Goal: Information Seeking & Learning: Learn about a topic

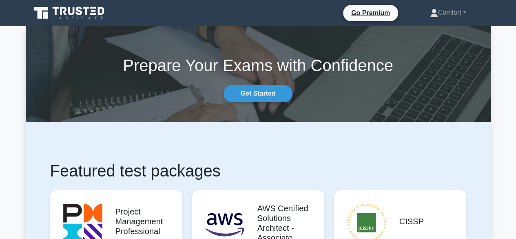
drag, startPoint x: 518, startPoint y: 156, endPoint x: 521, endPoint y: 6, distance: 150.1
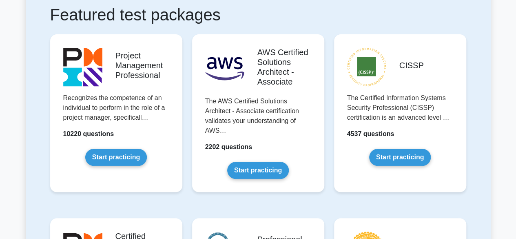
scroll to position [163, 0]
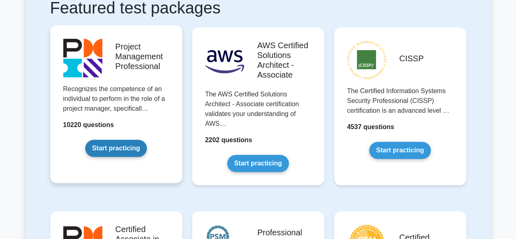
click at [119, 154] on link "Start practicing" at bounding box center [116, 147] width 62 height 17
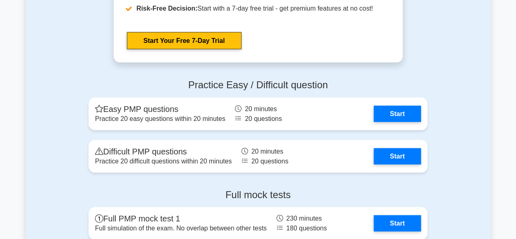
scroll to position [2318, 0]
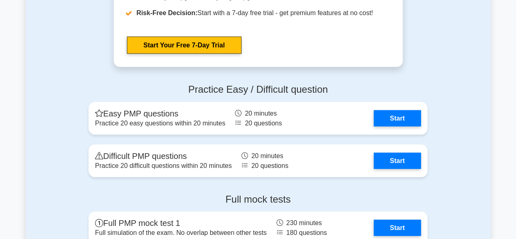
drag, startPoint x: 519, startPoint y: 134, endPoint x: 522, endPoint y: 175, distance: 40.9
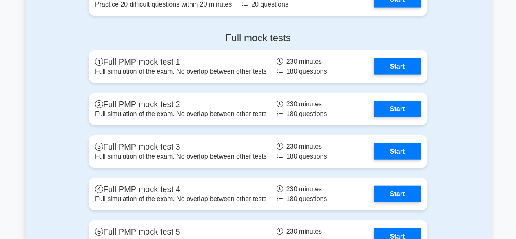
scroll to position [2482, 0]
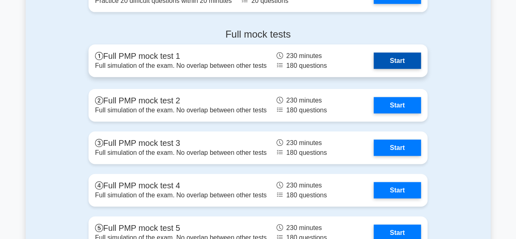
click at [403, 55] on link "Start" at bounding box center [397, 61] width 47 height 16
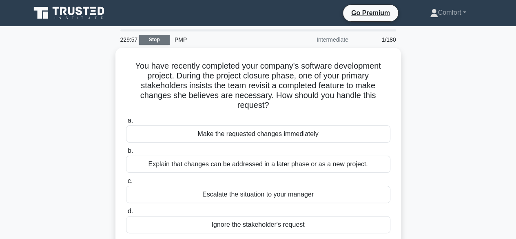
click at [148, 37] on link "Stop" at bounding box center [154, 40] width 31 height 10
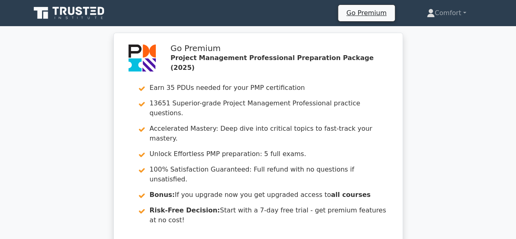
drag, startPoint x: 520, startPoint y: 15, endPoint x: 518, endPoint y: -35, distance: 51.1
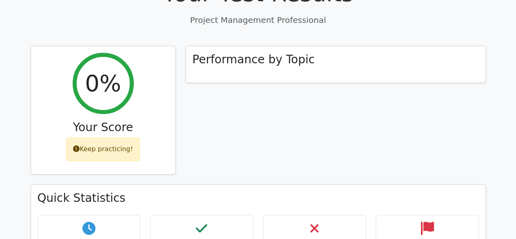
scroll to position [325, 0]
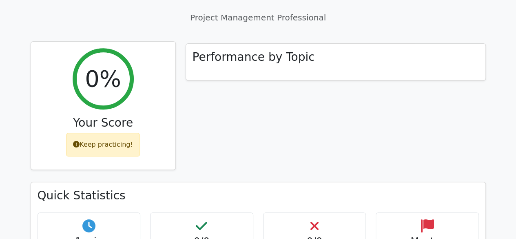
click at [112, 133] on div "Keep practicing!" at bounding box center [103, 145] width 74 height 24
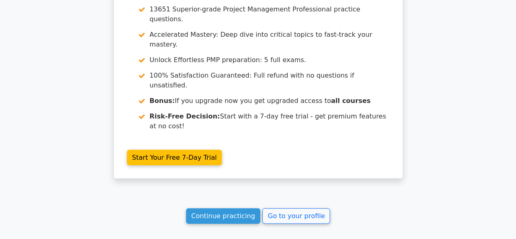
scroll to position [792, 0]
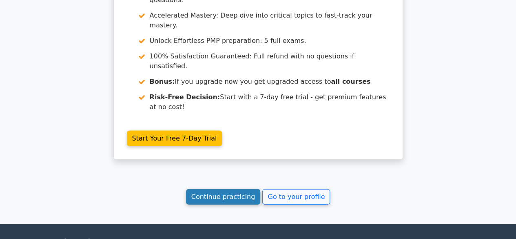
click at [230, 189] on link "Continue practicing" at bounding box center [223, 196] width 75 height 15
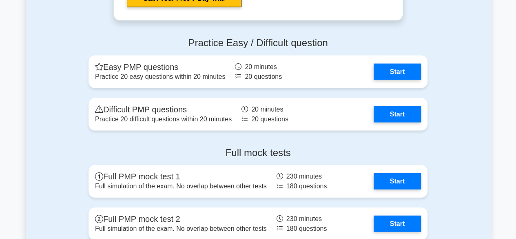
scroll to position [2365, 0]
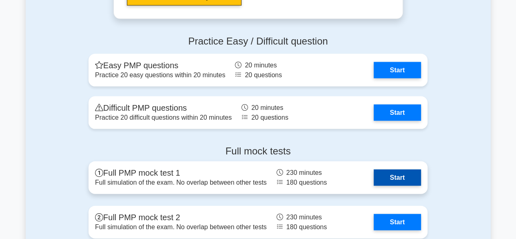
click at [395, 179] on link "Start" at bounding box center [397, 177] width 47 height 16
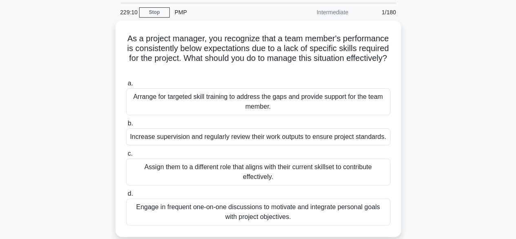
scroll to position [29, 0]
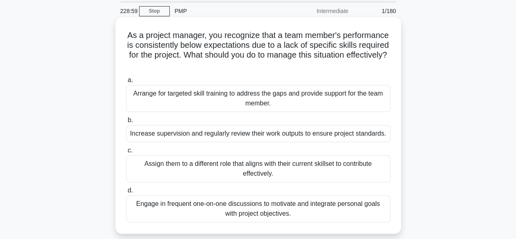
click at [249, 100] on div "Arrange for targeted skill training to address the gaps and provide support for…" at bounding box center [258, 98] width 264 height 27
click at [126, 83] on input "a. Arrange for targeted skill training to address the gaps and provide support …" at bounding box center [126, 79] width 0 height 5
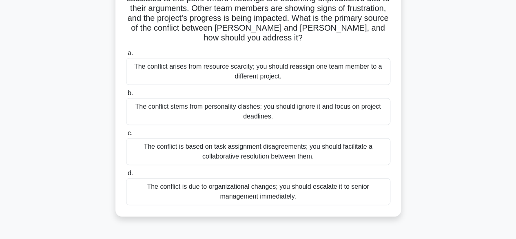
scroll to position [98, 0]
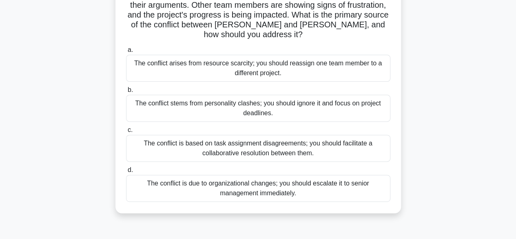
click at [267, 142] on div "The conflict is based on task assignment disagreements; you should facilitate a…" at bounding box center [258, 148] width 264 height 27
click at [126, 133] on input "c. The conflict is based on task assignment disagreements; you should facilitat…" at bounding box center [126, 129] width 0 height 5
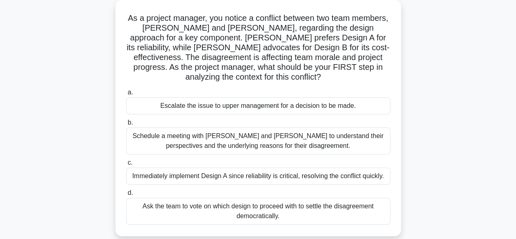
scroll to position [49, 0]
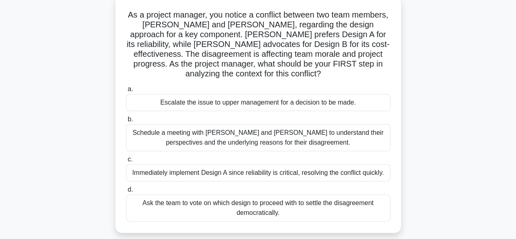
click at [263, 143] on div "Schedule a meeting with Sarah and John to understand their perspectives and the…" at bounding box center [258, 137] width 264 height 27
click at [126, 122] on input "b. Schedule a meeting with Sarah and John to understand their perspectives and …" at bounding box center [126, 119] width 0 height 5
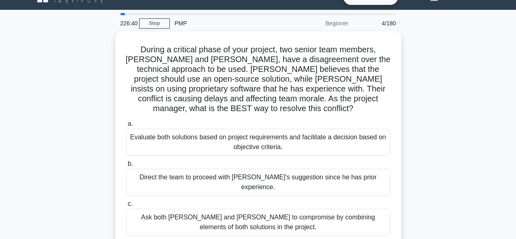
scroll to position [33, 0]
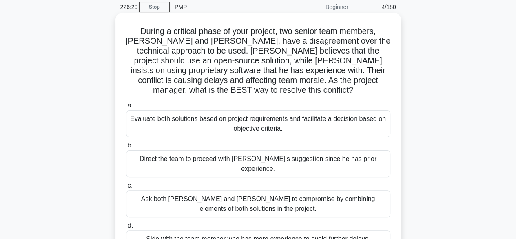
click at [330, 113] on div "Evaluate both solutions based on project requirements and facilitate a decision…" at bounding box center [258, 123] width 264 height 27
click at [126, 108] on input "a. Evaluate both solutions based on project requirements and facilitate a decis…" at bounding box center [126, 105] width 0 height 5
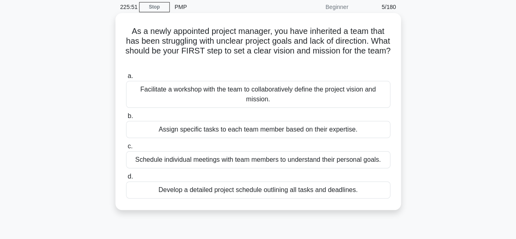
click at [314, 98] on div "Facilitate a workshop with the team to collaboratively define the project visio…" at bounding box center [258, 94] width 264 height 27
click at [126, 79] on input "a. Facilitate a workshop with the team to collaboratively define the project vi…" at bounding box center [126, 75] width 0 height 5
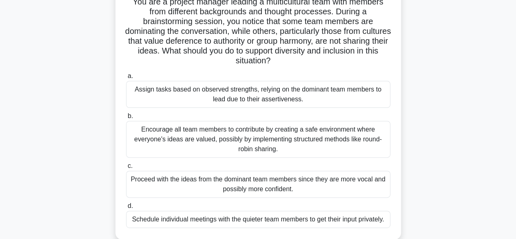
scroll to position [65, 0]
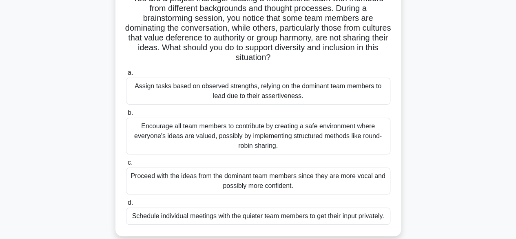
click at [212, 130] on div "Encourage all team members to contribute by creating a safe environment where e…" at bounding box center [258, 135] width 264 height 37
click at [126, 115] on input "b. Encourage all team members to contribute by creating a safe environment wher…" at bounding box center [126, 112] width 0 height 5
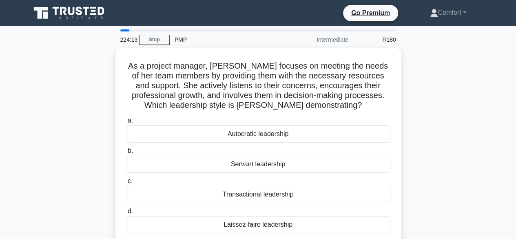
scroll to position [0, 0]
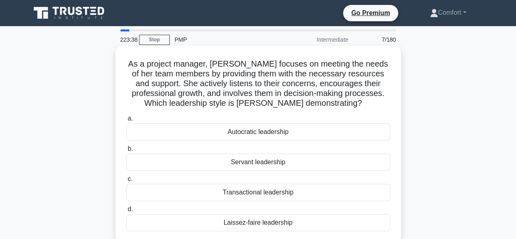
click at [253, 163] on div "Servant leadership" at bounding box center [258, 161] width 264 height 17
click at [126, 151] on input "b. Servant leadership" at bounding box center [126, 148] width 0 height 5
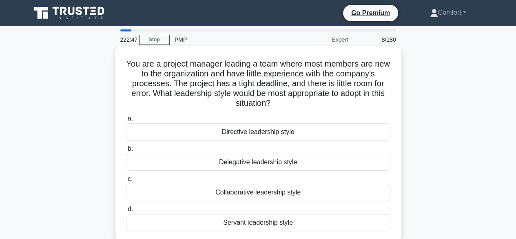
click at [245, 221] on div "Servant leadership style" at bounding box center [258, 222] width 264 height 17
click at [126, 212] on input "d. Servant leadership style" at bounding box center [126, 208] width 0 height 5
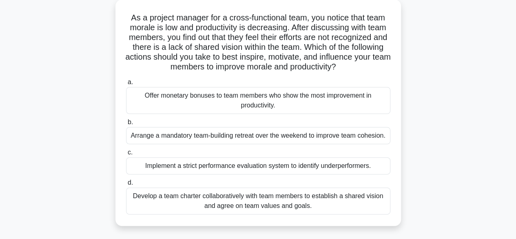
scroll to position [49, 0]
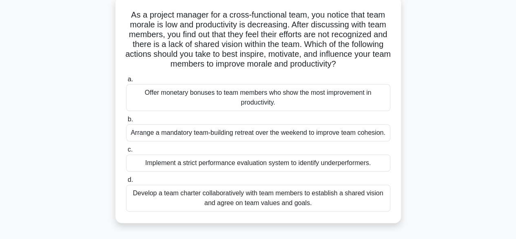
click at [268, 195] on div "Develop a team charter collaboratively with team members to establish a shared …" at bounding box center [258, 197] width 264 height 27
click at [126, 182] on input "d. Develop a team charter collaboratively with team members to establish a shar…" at bounding box center [126, 179] width 0 height 5
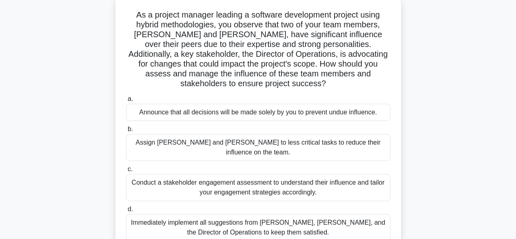
click at [286, 177] on div "Conduct a stakeholder engagement assessment to understand their influence and t…" at bounding box center [258, 187] width 264 height 27
click at [126, 172] on input "c. Conduct a stakeholder engagement assessment to understand their influence an…" at bounding box center [126, 168] width 0 height 5
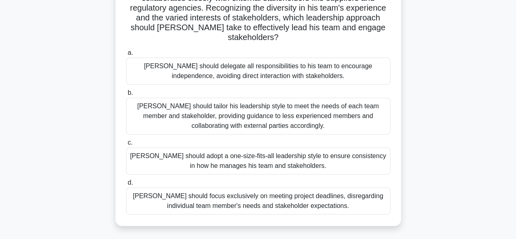
scroll to position [98, 0]
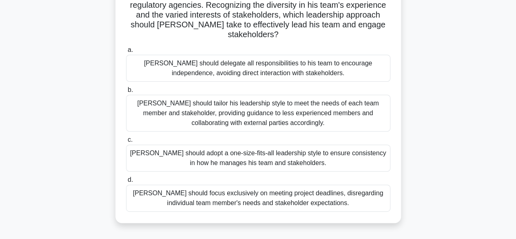
click at [329, 95] on div "John should tailor his leadership style to meet the needs of each team member a…" at bounding box center [258, 113] width 264 height 37
click at [126, 93] on input "b. John should tailor his leadership style to meet the needs of each team membe…" at bounding box center [126, 89] width 0 height 5
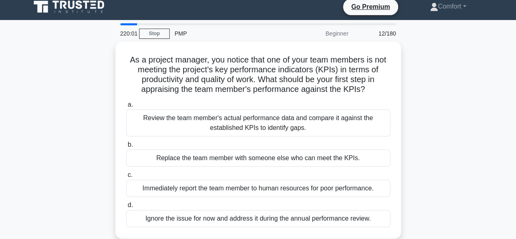
scroll to position [0, 0]
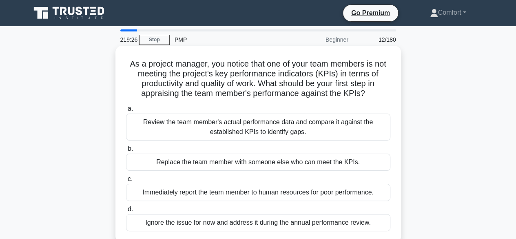
click at [277, 126] on div "Review the team member's actual performance data and compare it against the est…" at bounding box center [258, 126] width 264 height 27
click at [126, 111] on input "a. Review the team member's actual performance data and compare it against the …" at bounding box center [126, 108] width 0 height 5
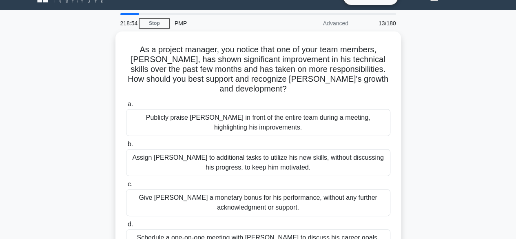
scroll to position [33, 0]
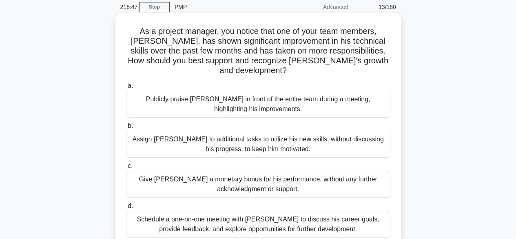
click at [237, 91] on div "Publicly praise Alex in front of the entire team during a meeting, highlighting…" at bounding box center [258, 104] width 264 height 27
click at [126, 88] on input "a. Publicly praise Alex in front of the entire team during a meeting, highlight…" at bounding box center [126, 85] width 0 height 5
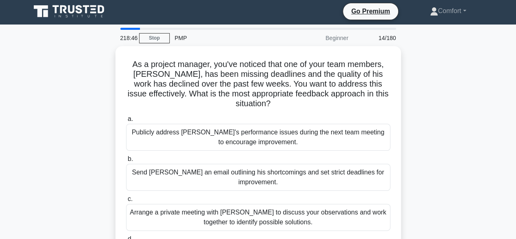
scroll to position [0, 0]
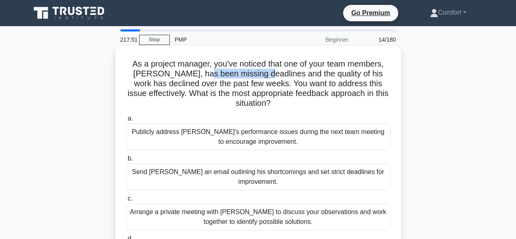
drag, startPoint x: 205, startPoint y: 74, endPoint x: 262, endPoint y: 73, distance: 57.5
click at [262, 73] on h5 "As a project manager, you've noticed that one of your team members, Alex, has b…" at bounding box center [258, 84] width 266 height 50
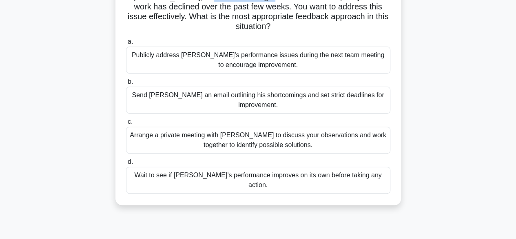
scroll to position [79, 0]
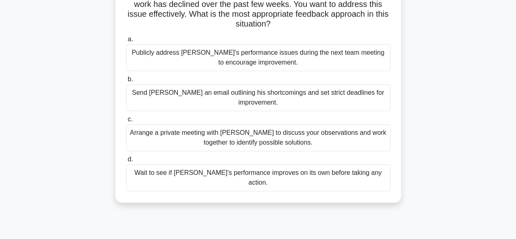
click at [332, 124] on div "Arrange a private meeting with Alex to discuss your observations and work toget…" at bounding box center [258, 137] width 264 height 27
click at [126, 122] on input "c. Arrange a private meeting with Alex to discuss your observations and work to…" at bounding box center [126, 119] width 0 height 5
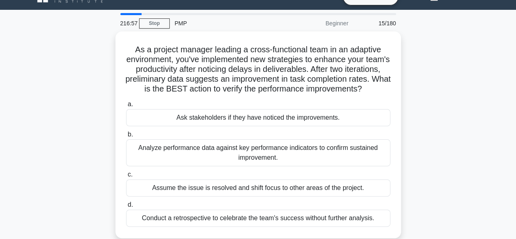
scroll to position [33, 0]
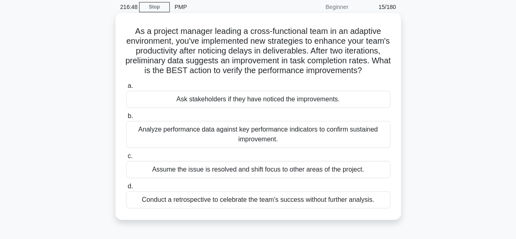
click at [318, 145] on div "Analyze performance data against key performance indicators to confirm sustaine…" at bounding box center [258, 134] width 264 height 27
click at [126, 119] on input "b. Analyze performance data against key performance indicators to confirm susta…" at bounding box center [126, 115] width 0 height 5
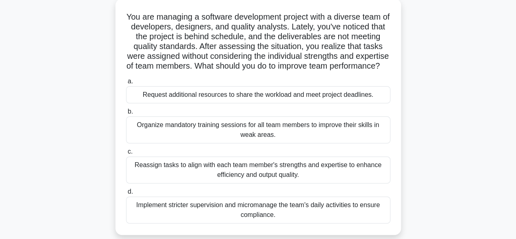
scroll to position [65, 0]
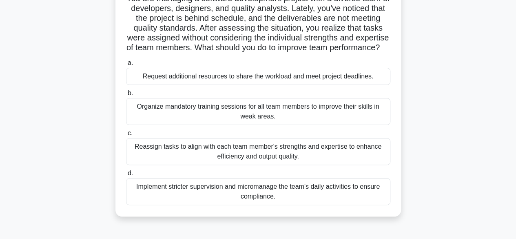
click at [279, 165] on div "Reassign tasks to align with each team member's strengths and expertise to enha…" at bounding box center [258, 151] width 264 height 27
click at [126, 136] on input "c. Reassign tasks to align with each team member's strengths and expertise to e…" at bounding box center [126, 133] width 0 height 5
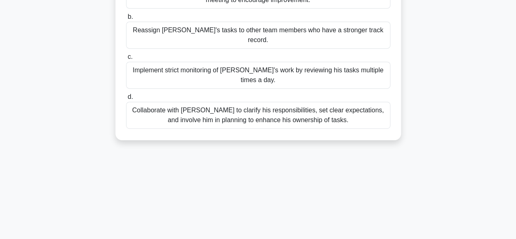
scroll to position [147, 0]
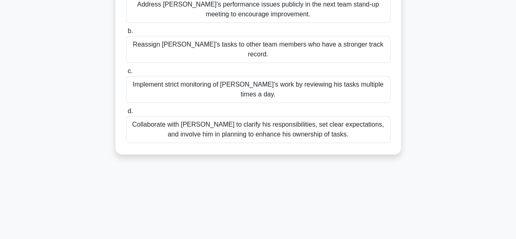
click at [268, 116] on div "Collaborate with Alex to clarify his responsibilities, set clear expectations, …" at bounding box center [258, 129] width 264 height 27
click at [126, 111] on input "d. Collaborate with [PERSON_NAME] to clarify his responsibilities, set clear ex…" at bounding box center [126, 110] width 0 height 5
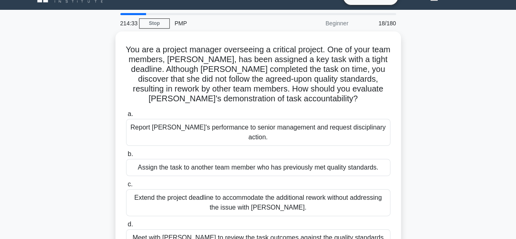
scroll to position [33, 0]
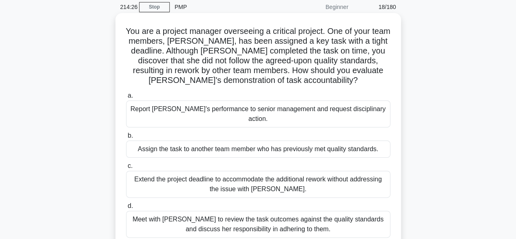
click at [191, 217] on div "Meet with [PERSON_NAME] to review the task outcomes against the quality standar…" at bounding box center [258, 223] width 264 height 27
click at [126, 208] on input "d. Meet with [PERSON_NAME] to review the task outcomes against the quality stan…" at bounding box center [126, 205] width 0 height 5
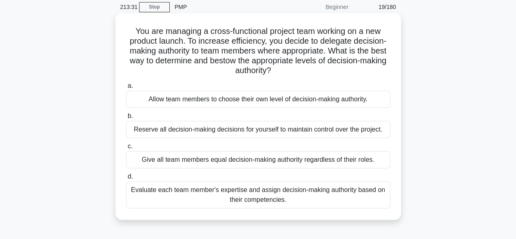
click at [213, 190] on div "Evaluate each team member's expertise and assign decision-making authority base…" at bounding box center [258, 194] width 264 height 27
click at [126, 179] on input "d. Evaluate each team member's expertise and assign decision-making authority b…" at bounding box center [126, 176] width 0 height 5
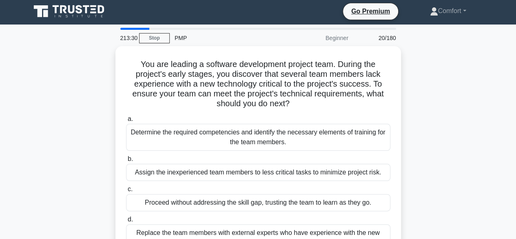
scroll to position [0, 0]
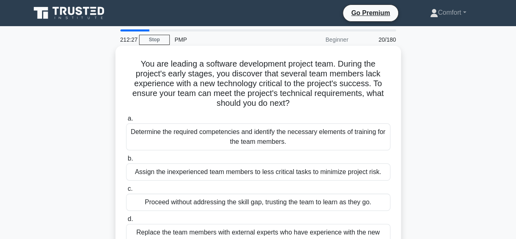
click at [214, 148] on div "Determine the required competencies and identify the necessary elements of trai…" at bounding box center [258, 136] width 264 height 27
click at [126, 121] on input "a. Determine the required competencies and identify the necessary elements of t…" at bounding box center [126, 118] width 0 height 5
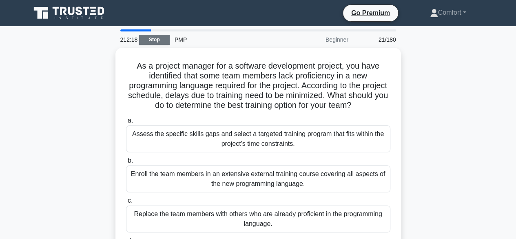
click at [153, 37] on link "Stop" at bounding box center [154, 40] width 31 height 10
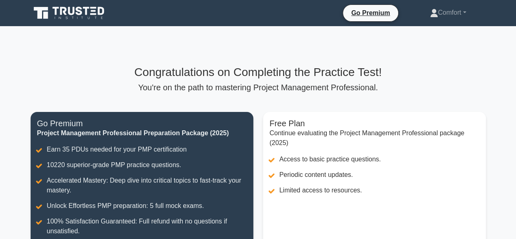
drag, startPoint x: 520, startPoint y: 63, endPoint x: 365, endPoint y: 91, distance: 156.7
click at [365, 91] on p "You're on the path to mastering Project Management Professional." at bounding box center [258, 87] width 455 height 10
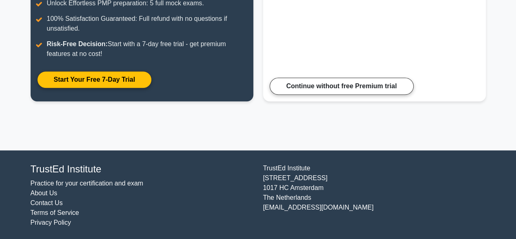
scroll to position [203, 0]
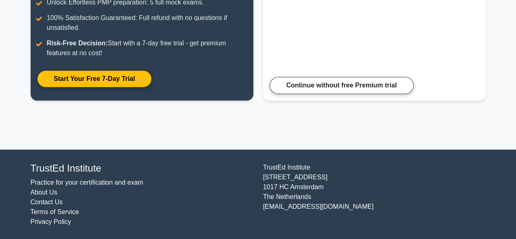
click at [515, 164] on html "Go Premium Comfort" at bounding box center [258, 18] width 516 height 442
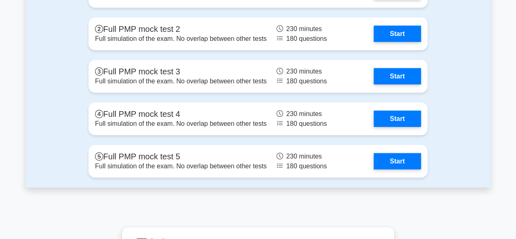
scroll to position [2561, 0]
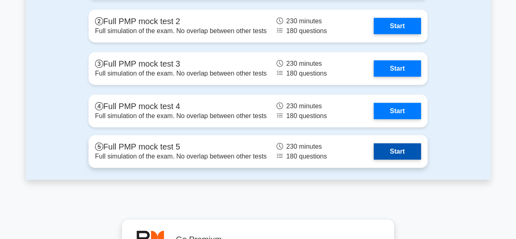
click at [383, 149] on link "Start" at bounding box center [397, 151] width 47 height 16
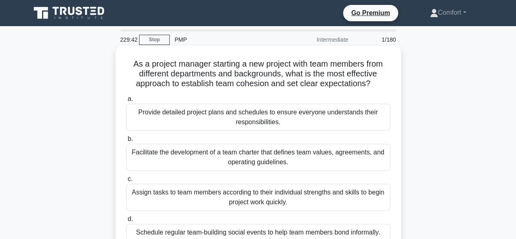
click at [190, 150] on div "Facilitate the development of a team charter that defines team values, agreemen…" at bounding box center [258, 157] width 264 height 27
click at [126, 142] on input "b. Facilitate the development of a team charter that defines team values, agree…" at bounding box center [126, 138] width 0 height 5
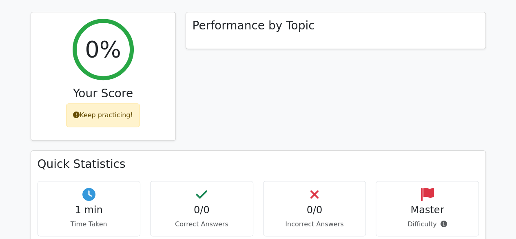
scroll to position [307, 0]
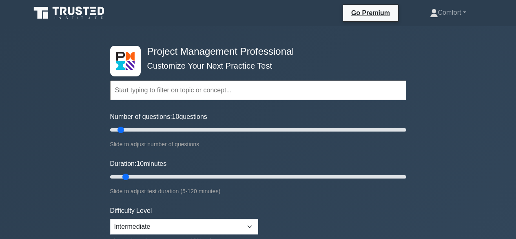
select select "intermediate"
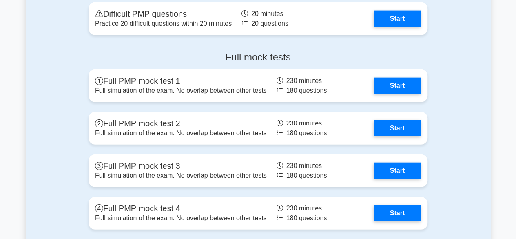
scroll to position [2482, 0]
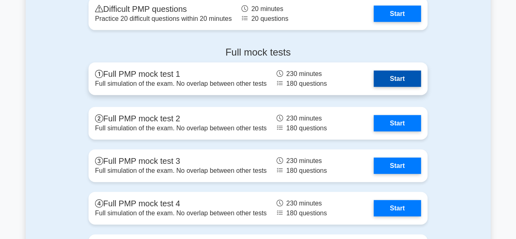
click at [374, 80] on link "Start" at bounding box center [397, 79] width 47 height 16
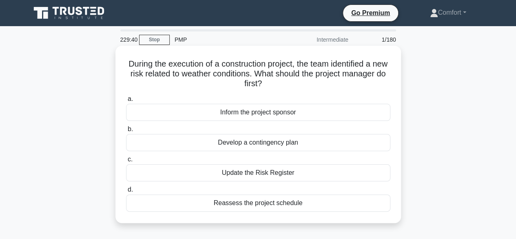
click at [244, 175] on div "Update the Risk Register" at bounding box center [258, 172] width 264 height 17
click at [126, 162] on input "c. Update the Risk Register" at bounding box center [126, 159] width 0 height 5
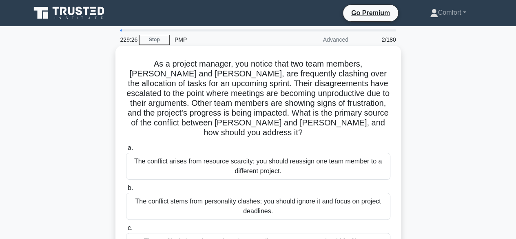
click at [126, 230] on input "c. The conflict is based on task assignment disagreements; you should facilitat…" at bounding box center [126, 227] width 0 height 5
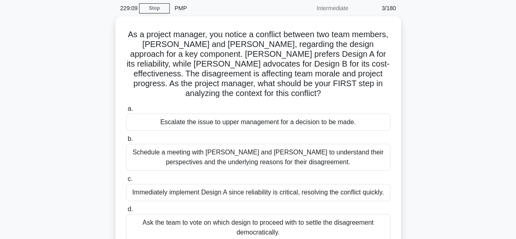
scroll to position [33, 0]
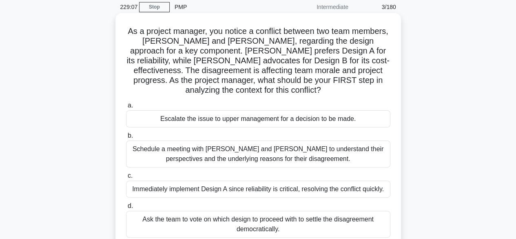
click at [205, 160] on div "Schedule a meeting with [PERSON_NAME] and [PERSON_NAME] to understand their per…" at bounding box center [258, 153] width 264 height 27
click at [126, 138] on input "b. Schedule a meeting with [PERSON_NAME] and [PERSON_NAME] to understand their …" at bounding box center [126, 135] width 0 height 5
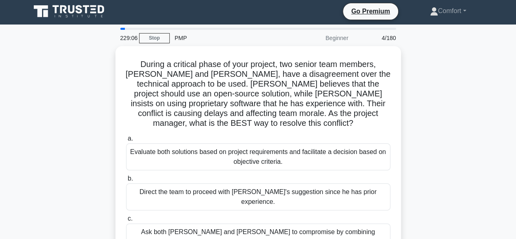
scroll to position [0, 0]
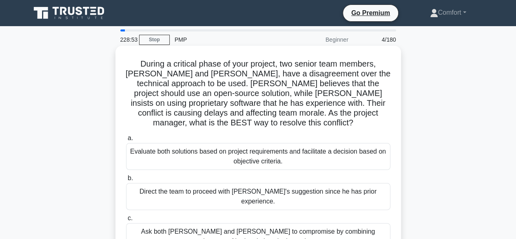
click at [219, 155] on div "Evaluate both solutions based on project requirements and facilitate a decision…" at bounding box center [258, 156] width 264 height 27
click at [126, 141] on input "a. Evaluate both solutions based on project requirements and facilitate a decis…" at bounding box center [126, 137] width 0 height 5
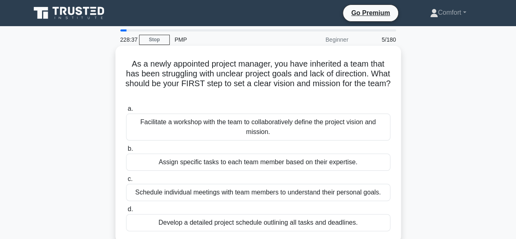
click at [230, 122] on div "Facilitate a workshop with the team to collaboratively define the project visio…" at bounding box center [258, 126] width 264 height 27
click at [126, 111] on input "a. Facilitate a workshop with the team to collaboratively define the project vi…" at bounding box center [126, 108] width 0 height 5
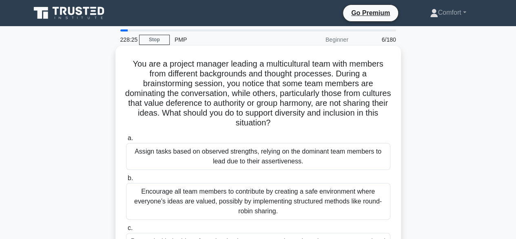
click at [214, 198] on div "Encourage all team members to contribute by creating a safe environment where e…" at bounding box center [258, 201] width 264 height 37
click at [126, 181] on input "b. Encourage all team members to contribute by creating a safe environment wher…" at bounding box center [126, 177] width 0 height 5
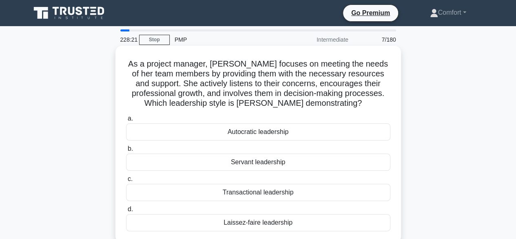
click at [225, 158] on div "Servant leadership" at bounding box center [258, 161] width 264 height 17
click at [126, 151] on input "b. Servant leadership" at bounding box center [126, 148] width 0 height 5
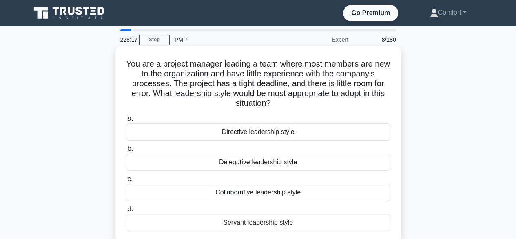
click at [243, 218] on div "Servant leadership style" at bounding box center [258, 222] width 264 height 17
click at [126, 212] on input "d. Servant leadership style" at bounding box center [126, 208] width 0 height 5
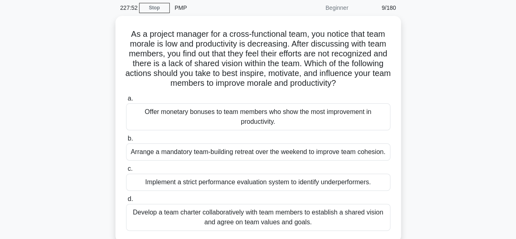
scroll to position [33, 0]
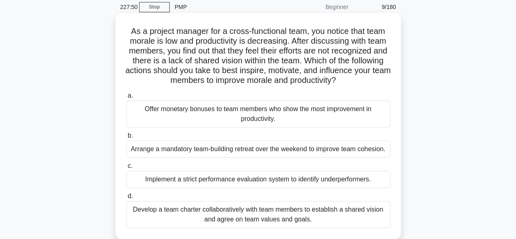
click at [243, 210] on div "Develop a team charter collaboratively with team members to establish a shared …" at bounding box center [258, 214] width 264 height 27
click at [126, 199] on input "d. Develop a team charter collaboratively with team members to establish a shar…" at bounding box center [126, 195] width 0 height 5
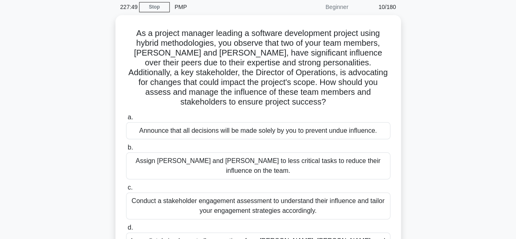
scroll to position [0, 0]
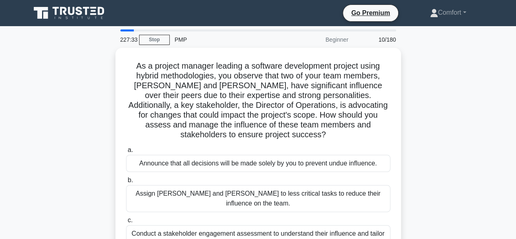
click at [243, 225] on div "Conduct a stakeholder engagement assessment to understand their influence and t…" at bounding box center [258, 238] width 264 height 27
click at [126, 217] on input "c. Conduct a stakeholder engagement assessment to understand their influence an…" at bounding box center [126, 219] width 0 height 5
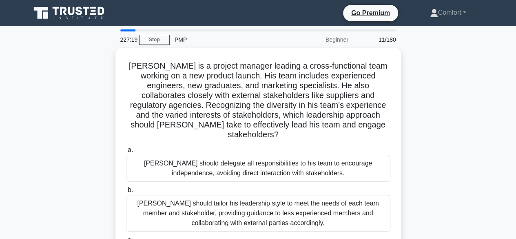
click at [243, 210] on div "John should tailor his leadership style to meet the needs of each team member a…" at bounding box center [258, 213] width 264 height 37
click at [126, 192] on input "b. John should tailor his leadership style to meet the needs of each team membe…" at bounding box center [126, 189] width 0 height 5
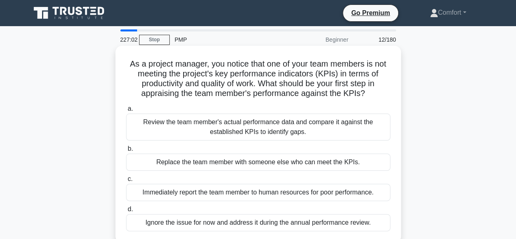
click at [273, 134] on div "Review the team member's actual performance data and compare it against the est…" at bounding box center [258, 126] width 264 height 27
click at [126, 111] on input "a. Review the team member's actual performance data and compare it against the …" at bounding box center [126, 108] width 0 height 5
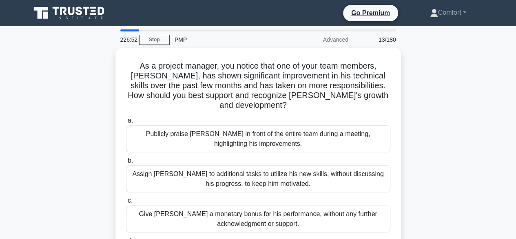
click at [273, 134] on div "Publicly praise [PERSON_NAME] in front of the entire team during a meeting, hig…" at bounding box center [258, 138] width 264 height 27
click at [126, 123] on input "a. Publicly praise Alex in front of the entire team during a meeting, highlight…" at bounding box center [126, 120] width 0 height 5
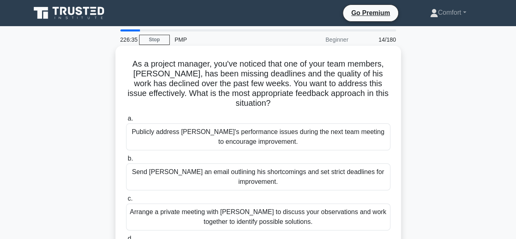
click at [221, 205] on div "Arrange a private meeting with Alex to discuss your observations and work toget…" at bounding box center [258, 216] width 264 height 27
click at [126, 201] on input "c. Arrange a private meeting with Alex to discuss your observations and work to…" at bounding box center [126, 198] width 0 height 5
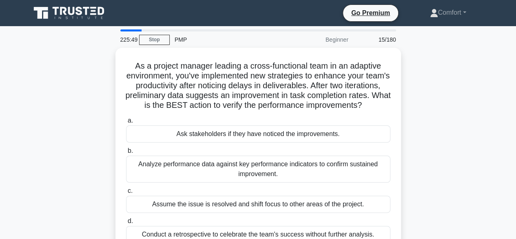
scroll to position [16, 0]
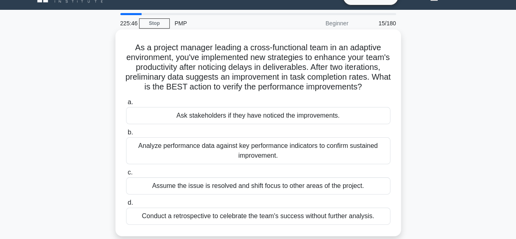
click at [203, 159] on div "Analyze performance data against key performance indicators to confirm sustaine…" at bounding box center [258, 150] width 264 height 27
click at [126, 135] on input "b. Analyze performance data against key performance indicators to confirm susta…" at bounding box center [126, 132] width 0 height 5
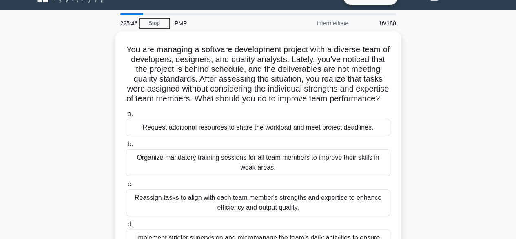
scroll to position [0, 0]
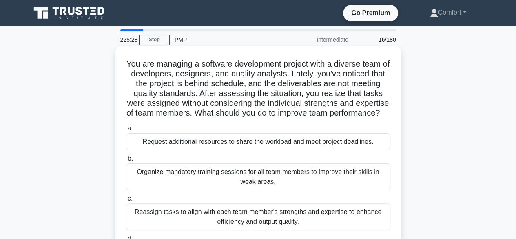
click at [205, 229] on div "Reassign tasks to align with each team member's strengths and expertise to enha…" at bounding box center [258, 216] width 264 height 27
click at [126, 201] on input "c. Reassign tasks to align with each team member's strengths and expertise to e…" at bounding box center [126, 198] width 0 height 5
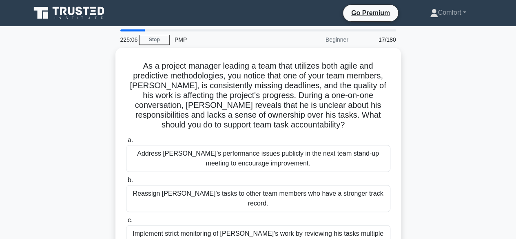
scroll to position [16, 0]
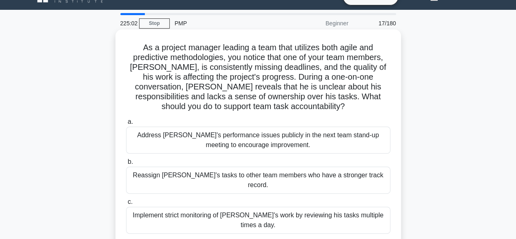
click at [126, 238] on input "d. Collaborate with Alex to clarify his responsibilities, set clear expectation…" at bounding box center [126, 241] width 0 height 5
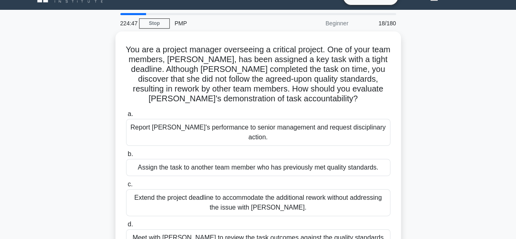
scroll to position [33, 0]
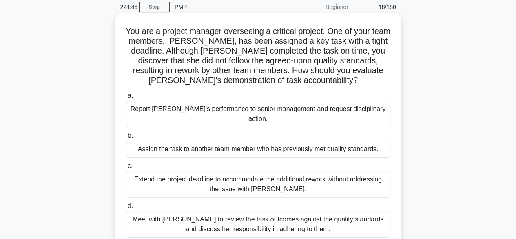
click at [173, 214] on div "Meet with Priya to review the task outcomes against the quality standards and d…" at bounding box center [258, 223] width 264 height 27
click at [126, 208] on input "d. Meet with Priya to review the task outcomes against the quality standards an…" at bounding box center [126, 205] width 0 height 5
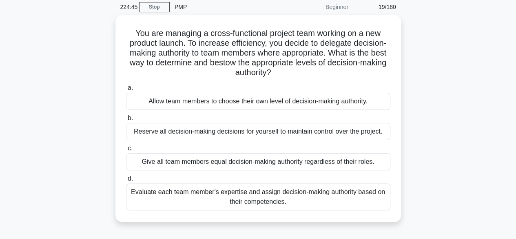
scroll to position [0, 0]
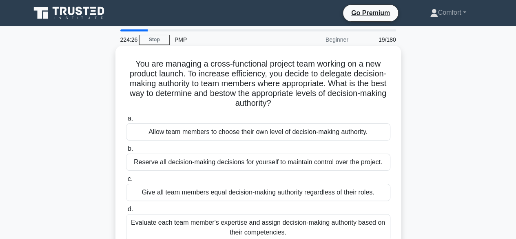
click at [176, 224] on div "Evaluate each team member's expertise and assign decision-making authority base…" at bounding box center [258, 227] width 264 height 27
click at [126, 212] on input "d. Evaluate each team member's expertise and assign decision-making authority b…" at bounding box center [126, 208] width 0 height 5
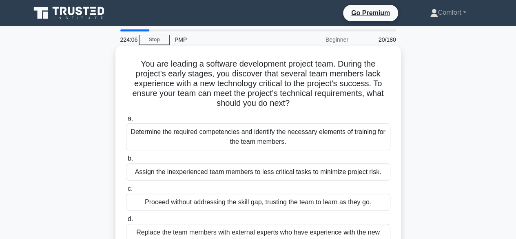
click at [225, 141] on div "Determine the required competencies and identify the necessary elements of trai…" at bounding box center [258, 136] width 264 height 27
click at [126, 121] on input "a. Determine the required competencies and identify the necessary elements of t…" at bounding box center [126, 118] width 0 height 5
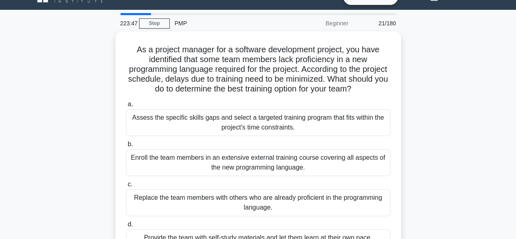
scroll to position [33, 0]
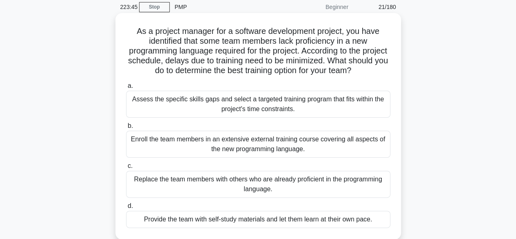
click at [221, 102] on div "Assess the specific skills gaps and select a targeted training program that fit…" at bounding box center [258, 104] width 264 height 27
click at [126, 88] on input "a. Assess the specific skills gaps and select a targeted training program that …" at bounding box center [126, 85] width 0 height 5
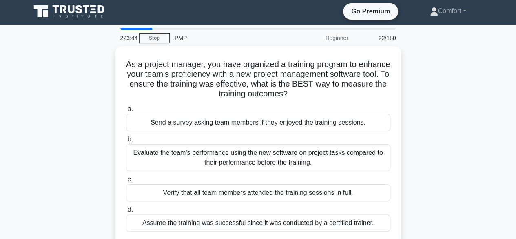
scroll to position [0, 0]
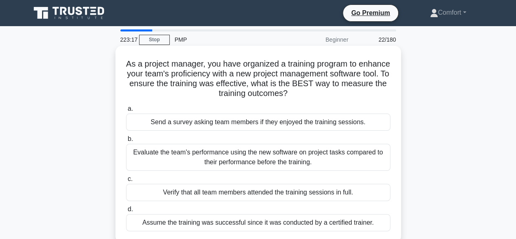
click at [189, 155] on div "Evaluate the team's performance using the new software on project tasks compare…" at bounding box center [258, 157] width 264 height 27
click at [126, 142] on input "b. Evaluate the team's performance using the new software on project tasks comp…" at bounding box center [126, 138] width 0 height 5
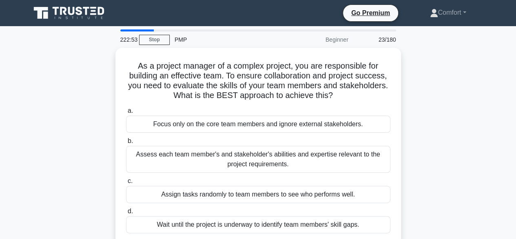
click at [189, 155] on div "Assess each team member's and stakeholder's abilities and expertise relevant to…" at bounding box center [258, 159] width 264 height 27
click at [126, 144] on input "b. Assess each team member's and stakeholder's abilities and expertise relevant…" at bounding box center [126, 140] width 0 height 5
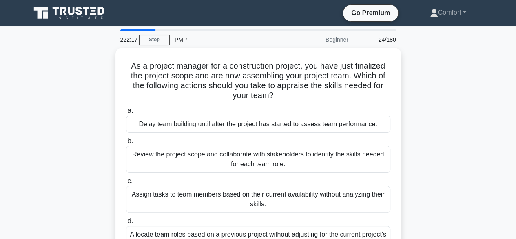
click at [189, 155] on div "Review the project scope and collaborate with stakeholders to identify the skil…" at bounding box center [258, 159] width 264 height 27
click at [126, 144] on input "b. Review the project scope and collaborate with stakeholders to identify the s…" at bounding box center [126, 140] width 0 height 5
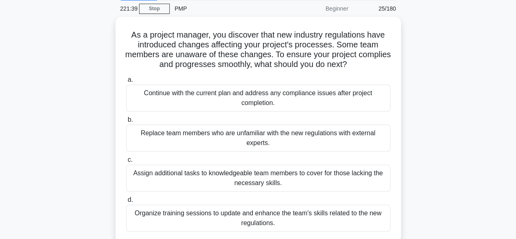
scroll to position [33, 0]
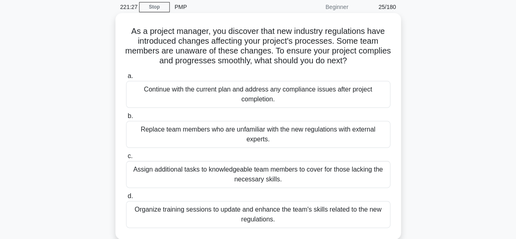
click at [186, 207] on div "Organize training sessions to update and enhance the team's skills related to t…" at bounding box center [258, 214] width 264 height 27
click at [126, 199] on input "d. Organize training sessions to update and enhance the team's skills related t…" at bounding box center [126, 195] width 0 height 5
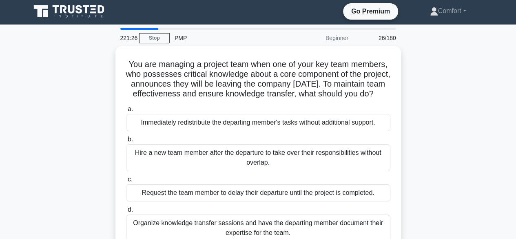
scroll to position [0, 0]
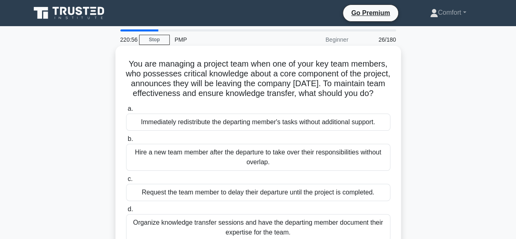
click at [191, 230] on div "Organize knowledge transfer sessions and have the departing member document the…" at bounding box center [258, 227] width 264 height 27
click at [126, 212] on input "d. Organize knowledge transfer sessions and have the departing member document …" at bounding box center [126, 208] width 0 height 5
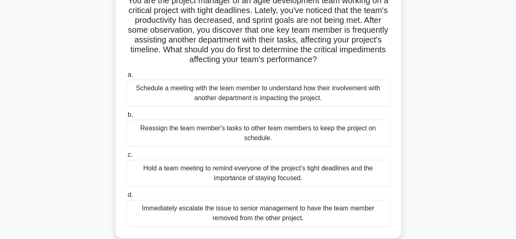
scroll to position [82, 0]
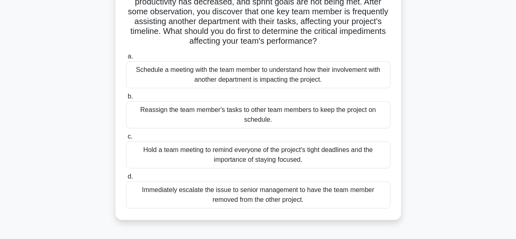
click at [219, 80] on div "Schedule a meeting with the team member to understand how their involvement wit…" at bounding box center [258, 74] width 264 height 27
click at [126, 59] on input "a. Schedule a meeting with the team member to understand how their involvement …" at bounding box center [126, 56] width 0 height 5
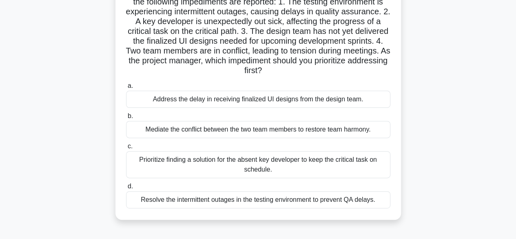
click at [201, 128] on div "Mediate the conflict between the two team members to restore team harmony." at bounding box center [258, 129] width 264 height 17
click at [126, 119] on input "b. Mediate the conflict between the two team members to restore team harmony." at bounding box center [126, 115] width 0 height 5
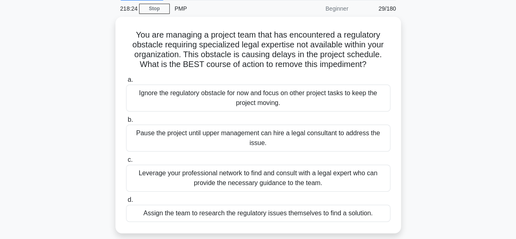
scroll to position [33, 0]
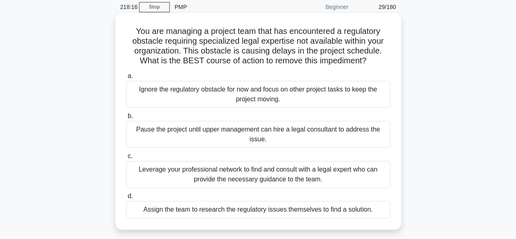
click at [243, 173] on div "Leverage your professional network to find and consult with a legal expert who …" at bounding box center [258, 174] width 264 height 27
click at [126, 159] on input "c. Leverage your professional network to find and consult with a legal expert w…" at bounding box center [126, 155] width 0 height 5
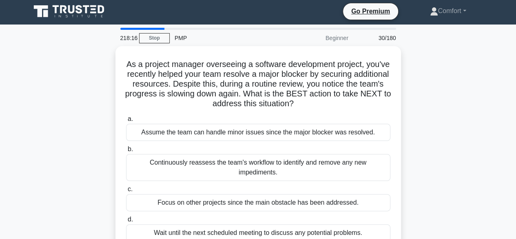
scroll to position [0, 0]
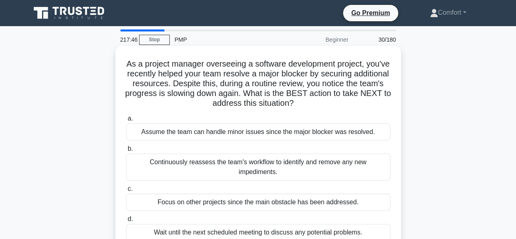
click at [250, 162] on div "Continuously reassess the team's workflow to identify and remove any new impedi…" at bounding box center [258, 166] width 264 height 27
click at [126, 151] on input "b. Continuously reassess the team's workflow to identify and remove any new imp…" at bounding box center [126, 148] width 0 height 5
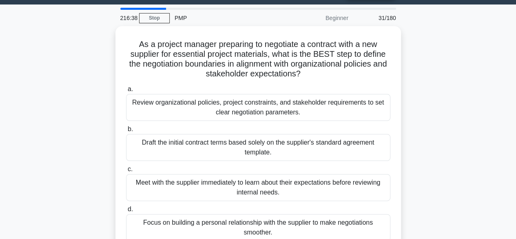
scroll to position [33, 0]
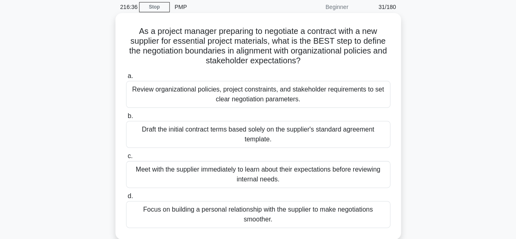
click at [290, 95] on div "Review organizational policies, project constraints, and stakeholder requiremen…" at bounding box center [258, 94] width 264 height 27
click at [126, 79] on input "a. Review organizational policies, project constraints, and stakeholder require…" at bounding box center [126, 75] width 0 height 5
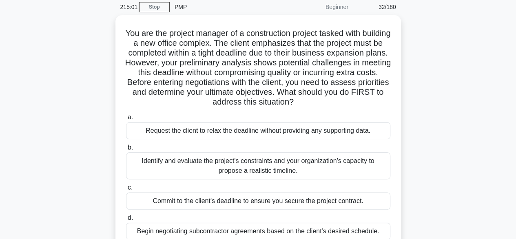
scroll to position [49, 0]
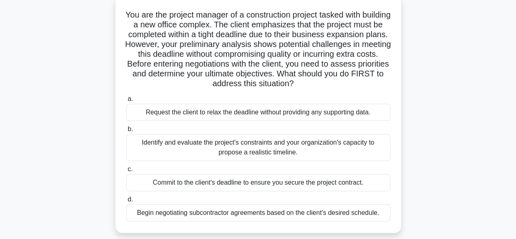
drag, startPoint x: 290, startPoint y: 95, endPoint x: 250, endPoint y: 90, distance: 40.7
click at [250, 90] on div "You are the project manager of a construction project tasked with building a ne…" at bounding box center [258, 114] width 279 height 229
click at [174, 146] on div "Identify and evaluate the project's constraints and your organization's capacit…" at bounding box center [258, 147] width 264 height 27
click at [126, 132] on input "b. Identify and evaluate the project's constraints and your organization's capa…" at bounding box center [126, 128] width 0 height 5
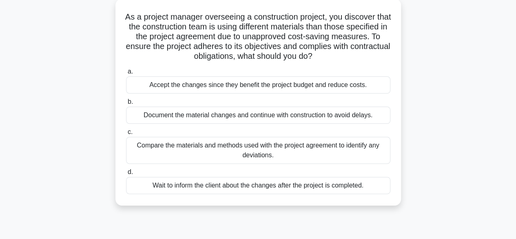
scroll to position [0, 0]
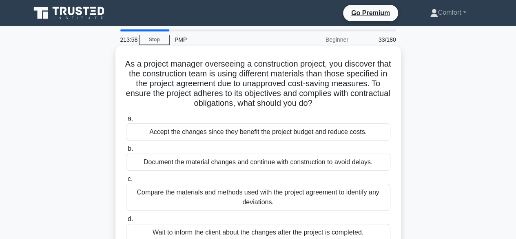
click at [231, 199] on div "Compare the materials and methods used with the project agreement to identify a…" at bounding box center [258, 197] width 264 height 27
click at [126, 181] on input "c. Compare the materials and methods used with the project agreement to identif…" at bounding box center [126, 178] width 0 height 5
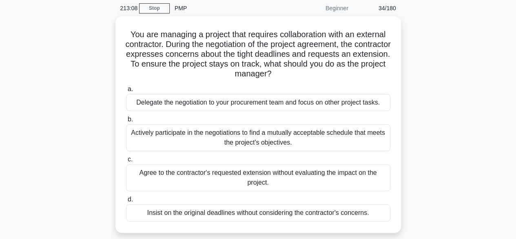
scroll to position [33, 0]
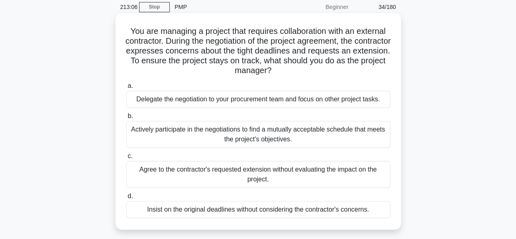
click at [208, 128] on div "Actively participate in the negotiations to find a mutually acceptable schedule…" at bounding box center [258, 134] width 264 height 27
click at [126, 119] on input "b. Actively participate in the negotiations to find a mutually acceptable sched…" at bounding box center [126, 115] width 0 height 5
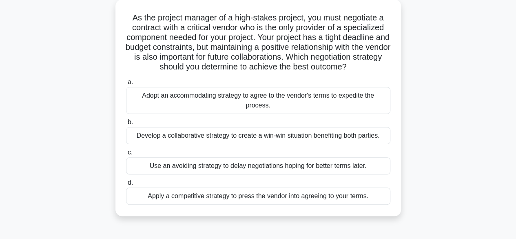
scroll to position [49, 0]
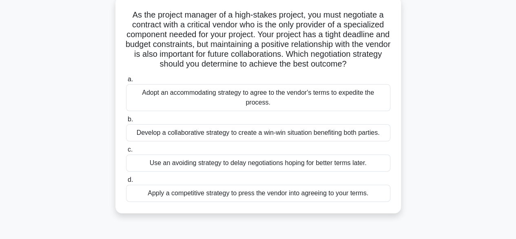
click at [208, 128] on div "Develop a collaborative strategy to create a win-win situation benefiting both …" at bounding box center [258, 132] width 264 height 17
click at [126, 122] on input "b. Develop a collaborative strategy to create a win-win situation benefiting bo…" at bounding box center [126, 119] width 0 height 5
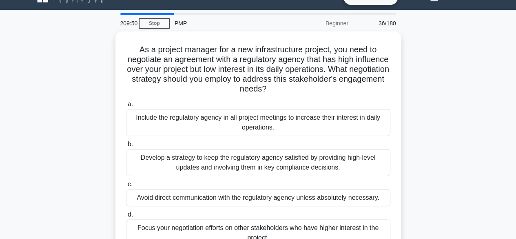
scroll to position [33, 0]
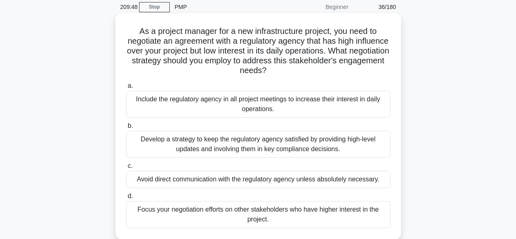
click at [216, 144] on div "Develop a strategy to keep the regulatory agency satisfied by providing high-le…" at bounding box center [258, 144] width 264 height 27
click at [126, 128] on input "b. Develop a strategy to keep the regulatory agency satisfied by providing high…" at bounding box center [126, 125] width 0 height 5
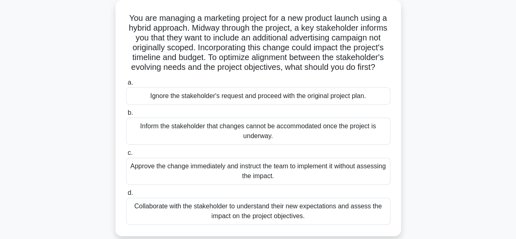
scroll to position [49, 0]
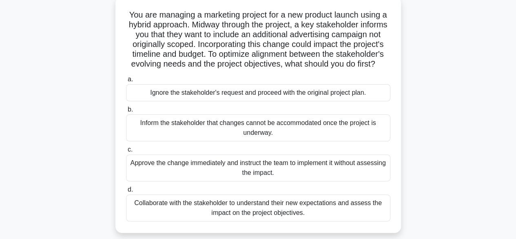
click at [175, 217] on div "Collaborate with the stakeholder to understand their new expectations and asses…" at bounding box center [258, 207] width 264 height 27
click at [126, 192] on input "d. Collaborate with the stakeholder to understand their new expectations and as…" at bounding box center [126, 189] width 0 height 5
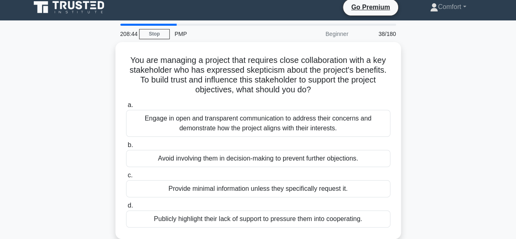
scroll to position [0, 0]
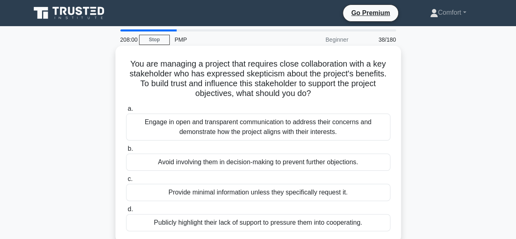
click at [252, 134] on div "Engage in open and transparent communication to address their concerns and demo…" at bounding box center [258, 126] width 264 height 27
click at [126, 111] on input "a. Engage in open and transparent communication to address their concerns and d…" at bounding box center [126, 108] width 0 height 5
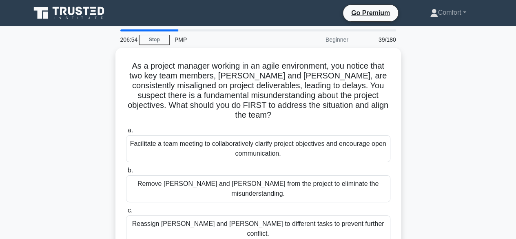
click at [252, 135] on div "Facilitate a team meeting to collaboratively clarify project objectives and enc…" at bounding box center [258, 148] width 264 height 27
click at [126, 133] on input "a. Facilitate a team meeting to collaboratively clarify project objectives and …" at bounding box center [126, 130] width 0 height 5
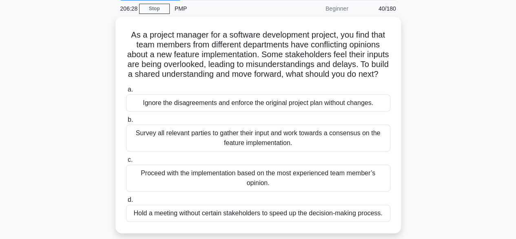
scroll to position [33, 0]
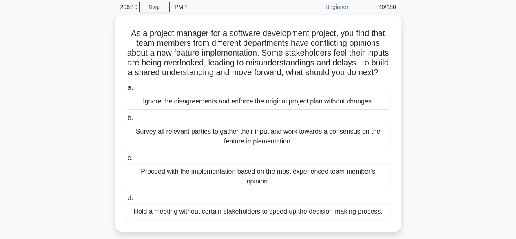
click at [252, 134] on div "Survey all relevant parties to gather their input and work towards a consensus …" at bounding box center [258, 136] width 264 height 27
click at [126, 121] on input "b. Survey all relevant parties to gather their input and work towards a consens…" at bounding box center [126, 117] width 0 height 5
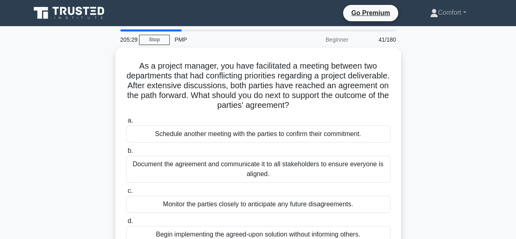
scroll to position [16, 0]
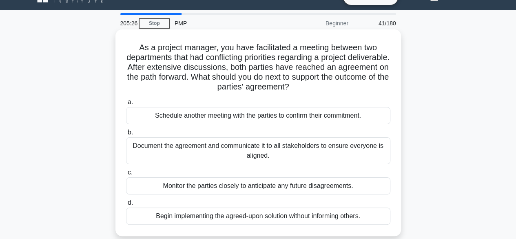
click at [225, 154] on div "Document the agreement and communicate it to all stakeholders to ensure everyon…" at bounding box center [258, 150] width 264 height 27
click at [126, 135] on input "b. Document the agreement and communicate it to all stakeholders to ensure ever…" at bounding box center [126, 132] width 0 height 5
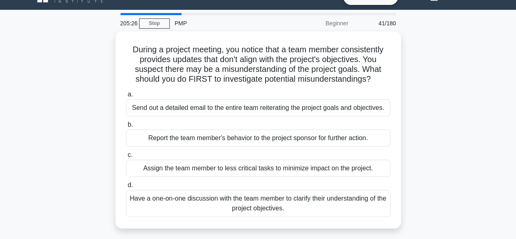
scroll to position [0, 0]
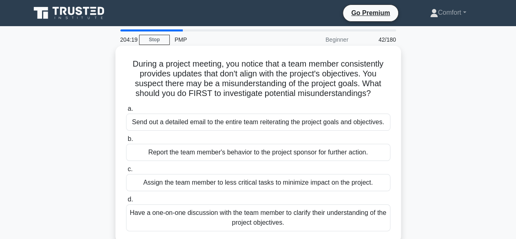
click at [196, 221] on div "Have a one-on-one discussion with the team member to clarify their understandin…" at bounding box center [258, 217] width 264 height 27
click at [126, 202] on input "d. Have a one-on-one discussion with the team member to clarify their understan…" at bounding box center [126, 199] width 0 height 5
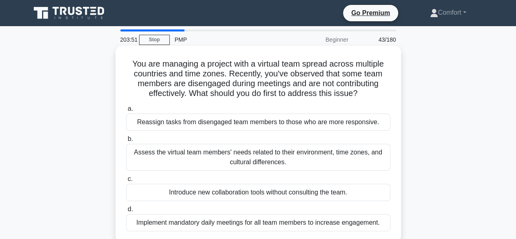
click at [235, 155] on div "Assess the virtual team members' needs related to their environment, time zones…" at bounding box center [258, 157] width 264 height 27
click at [126, 142] on input "b. Assess the virtual team members' needs related to their environment, time zo…" at bounding box center [126, 138] width 0 height 5
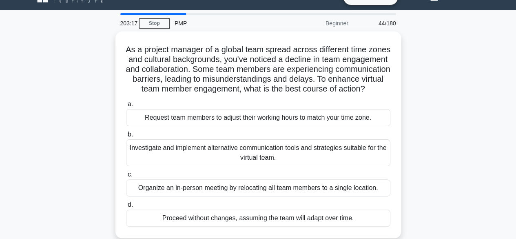
scroll to position [33, 0]
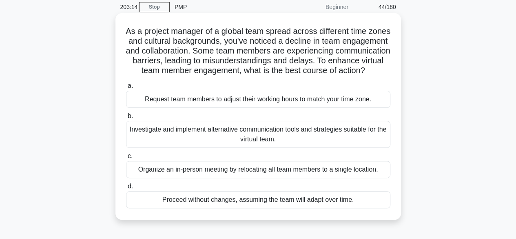
click at [231, 143] on div "Investigate and implement alternative communication tools and strategies suitab…" at bounding box center [258, 134] width 264 height 27
click at [126, 119] on input "b. Investigate and implement alternative communication tools and strategies sui…" at bounding box center [126, 115] width 0 height 5
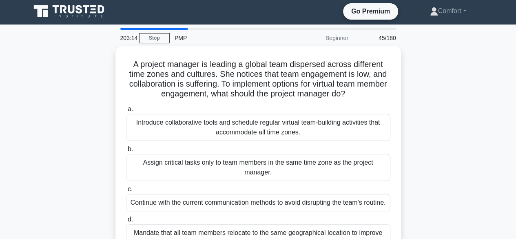
scroll to position [0, 0]
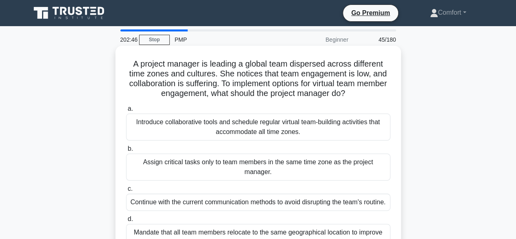
click at [251, 136] on div "Introduce collaborative tools and schedule regular virtual team-building activi…" at bounding box center [258, 126] width 264 height 27
click at [126, 111] on input "a. Introduce collaborative tools and schedule regular virtual team-building act…" at bounding box center [126, 108] width 0 height 5
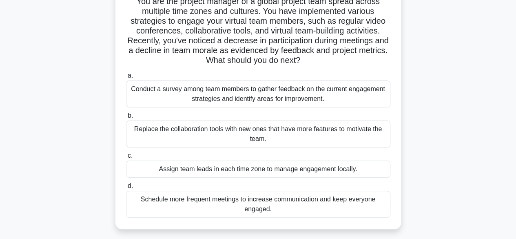
scroll to position [65, 0]
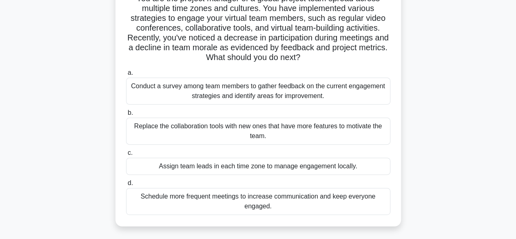
click at [251, 94] on div "Conduct a survey among team members to gather feedback on the current engagemen…" at bounding box center [258, 90] width 264 height 27
click at [126, 75] on input "a. Conduct a survey among team members to gather feedback on the current engage…" at bounding box center [126, 72] width 0 height 5
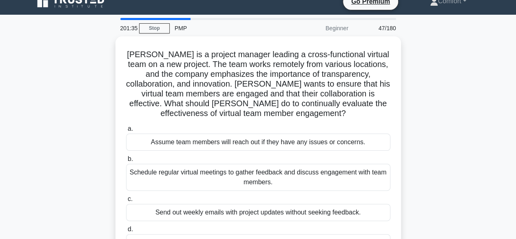
scroll to position [0, 0]
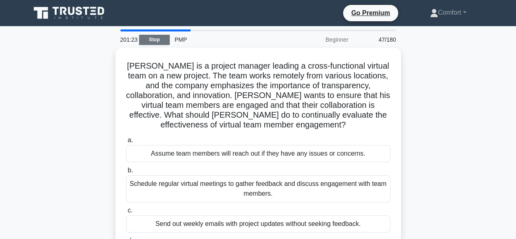
click at [166, 39] on link "Stop" at bounding box center [154, 40] width 31 height 10
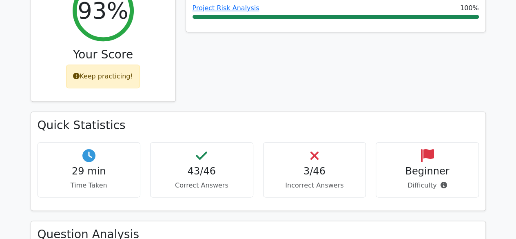
scroll to position [392, 0]
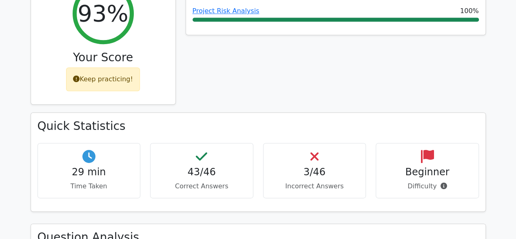
click at [335, 143] on div "3/46 Incorrect Answers" at bounding box center [314, 170] width 103 height 55
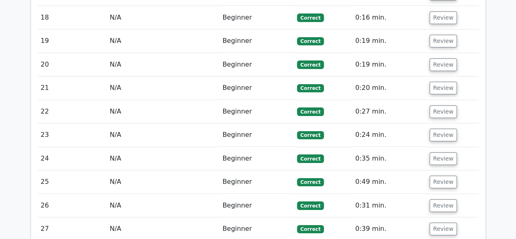
scroll to position [1493, 0]
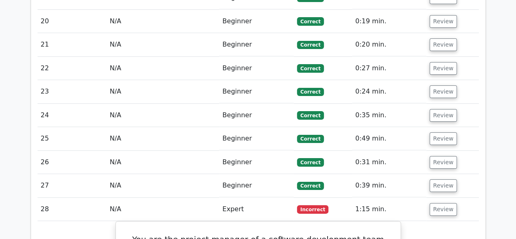
scroll to position [1532, 0]
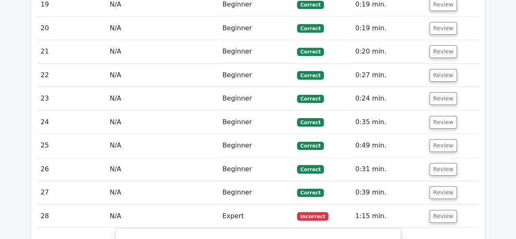
drag, startPoint x: 515, startPoint y: 128, endPoint x: 520, endPoint y: 132, distance: 5.2
click at [515, 132] on html "Go Premium Comfort" at bounding box center [258, 2] width 516 height 3068
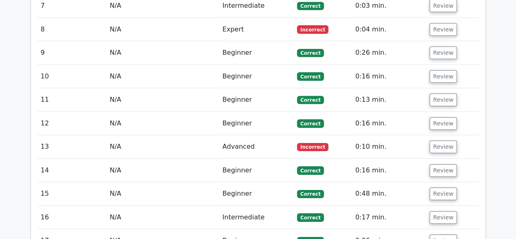
scroll to position [1246, 0]
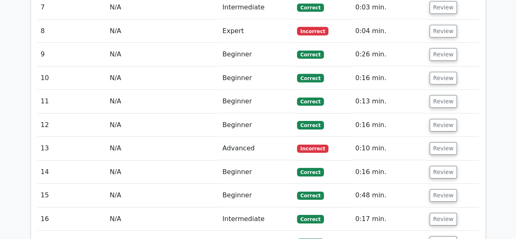
click at [309, 144] on span "Incorrect" at bounding box center [312, 148] width 31 height 8
click at [435, 142] on button "Review" at bounding box center [443, 148] width 28 height 13
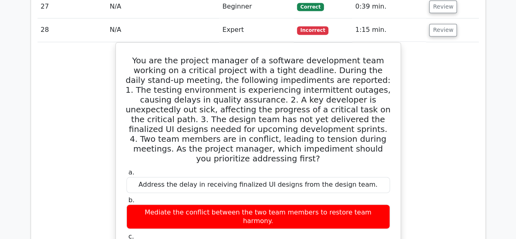
scroll to position [2712, 0]
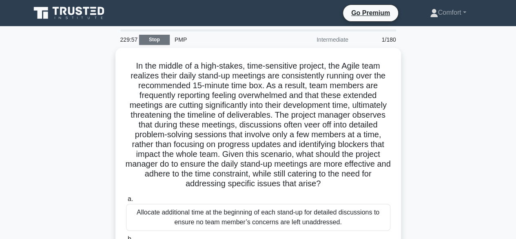
click at [140, 44] on link "Stop" at bounding box center [154, 40] width 31 height 10
click at [150, 38] on link "Stop" at bounding box center [154, 40] width 31 height 10
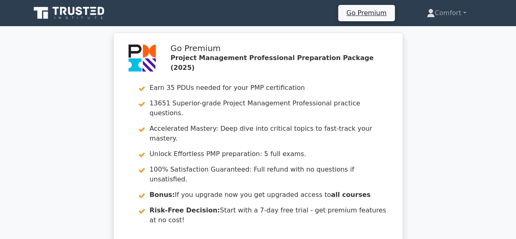
drag, startPoint x: 514, startPoint y: 22, endPoint x: 519, endPoint y: 21, distance: 5.0
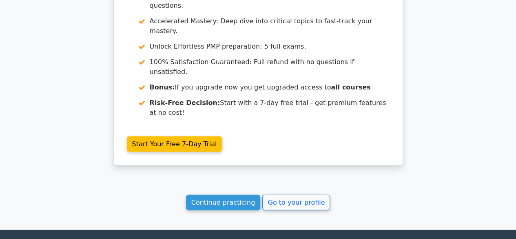
scroll to position [792, 0]
